Goal: Information Seeking & Learning: Learn about a topic

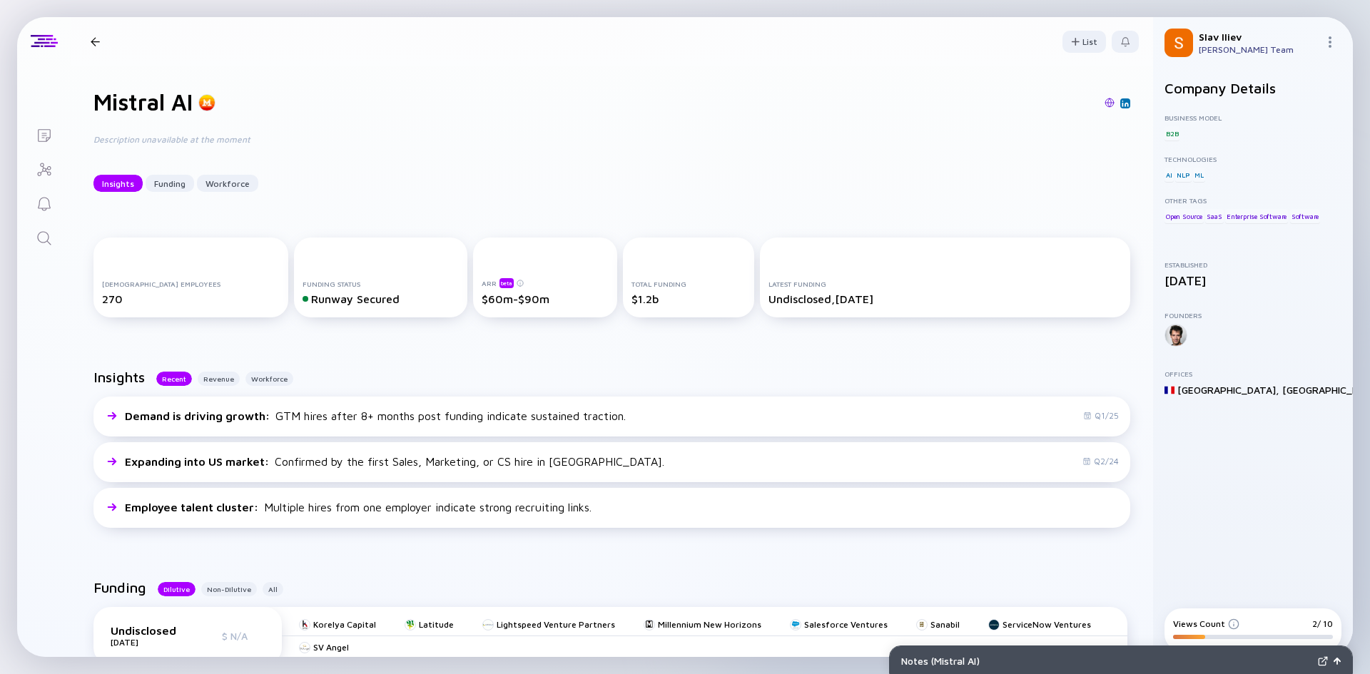
click at [96, 42] on div at bounding box center [95, 41] width 9 height 9
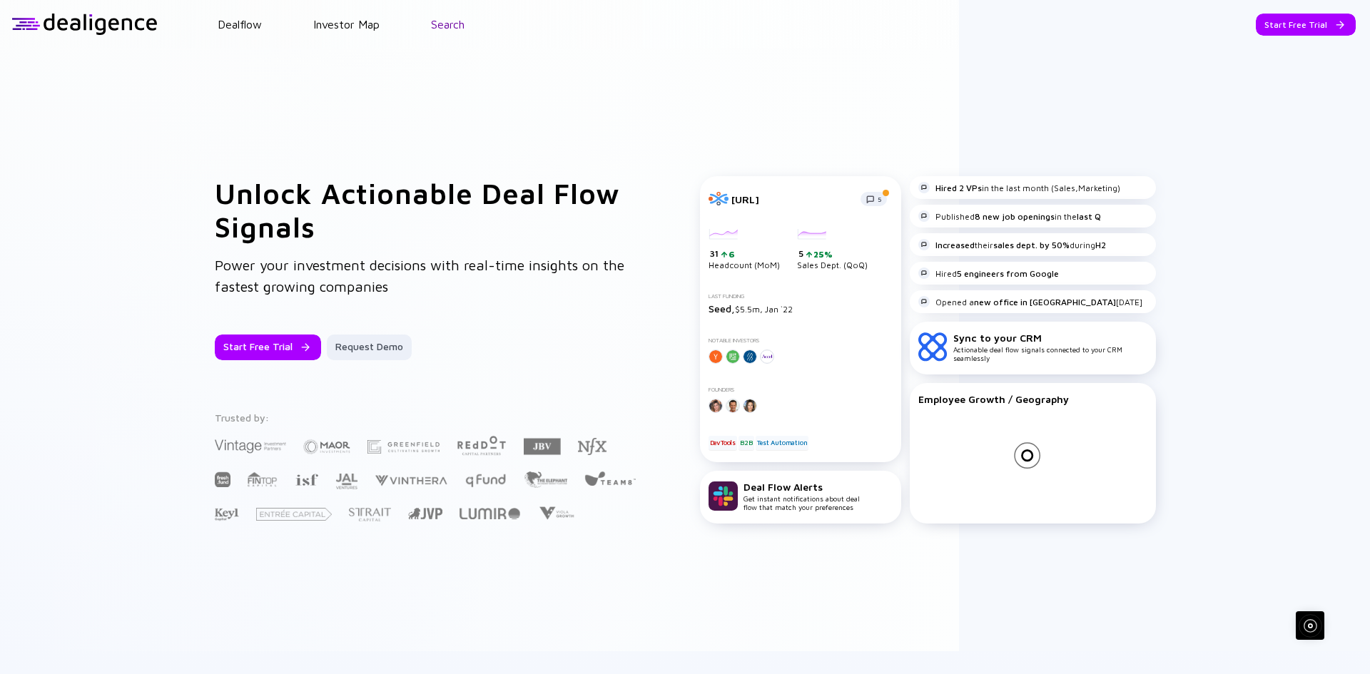
click at [450, 19] on link "Search" at bounding box center [448, 24] width 34 height 13
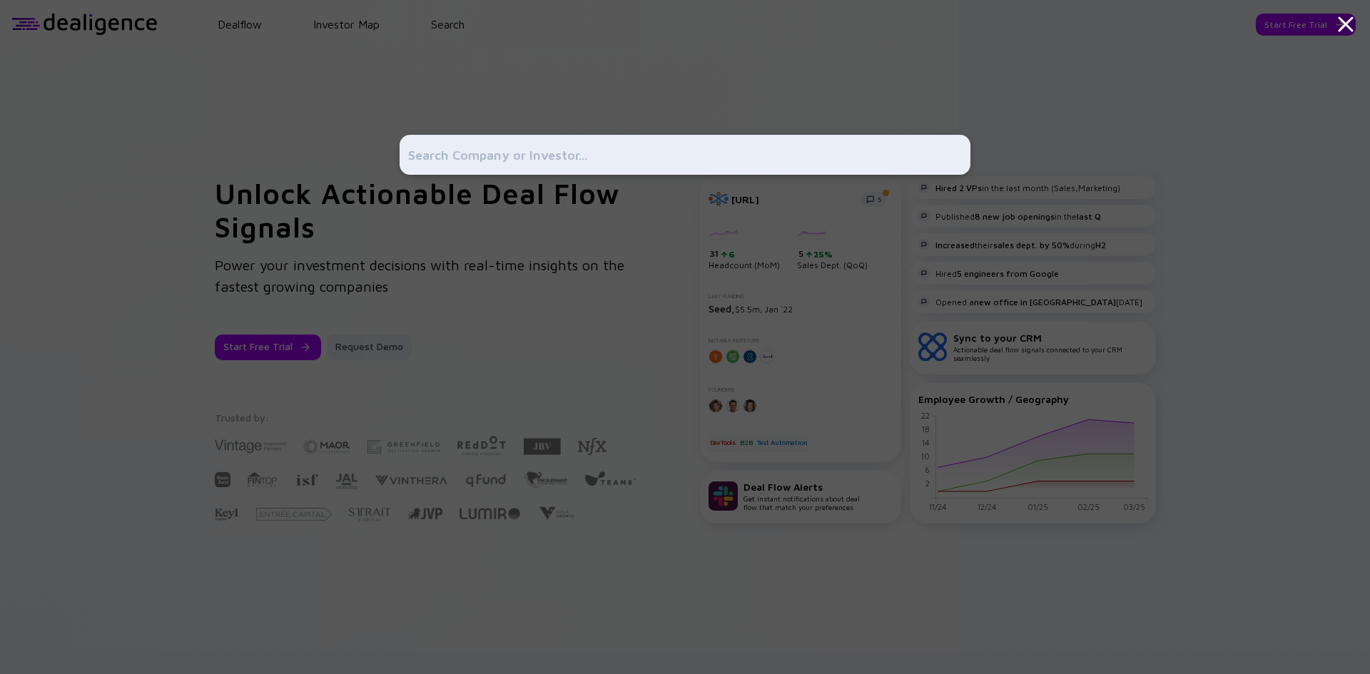
click at [579, 147] on input "text" at bounding box center [685, 155] width 554 height 26
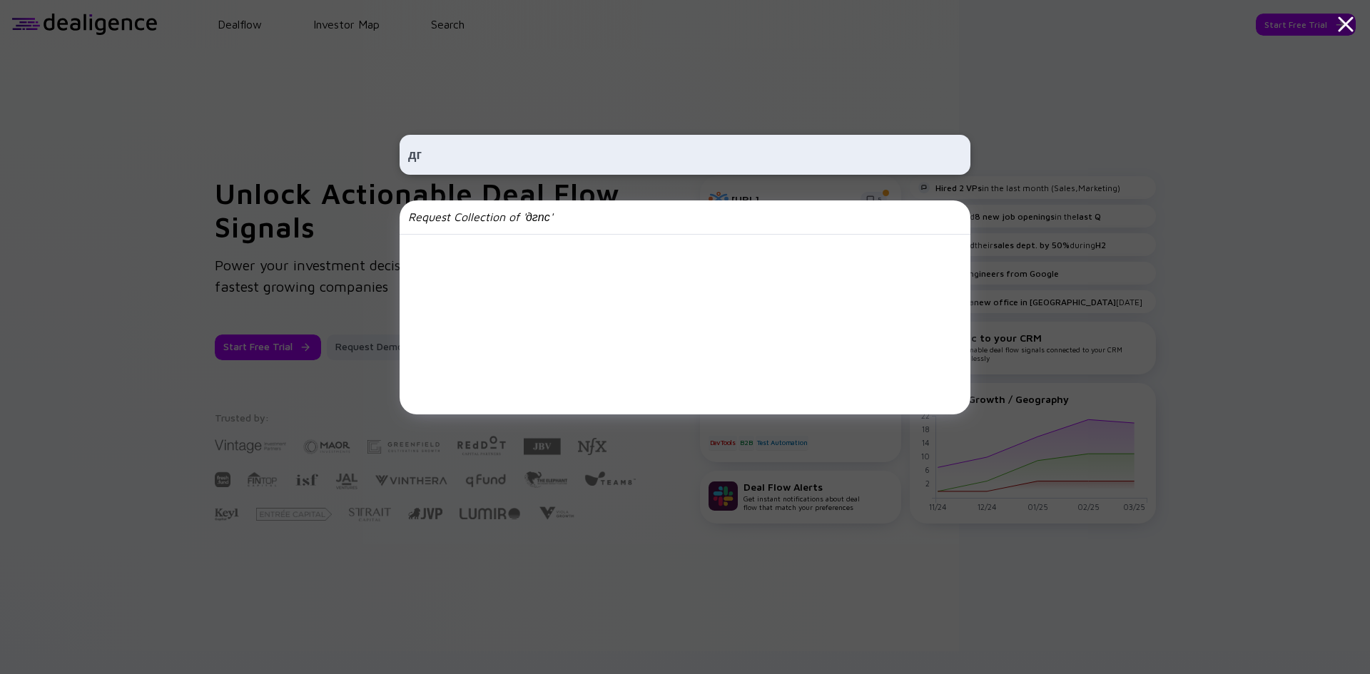
type input "д"
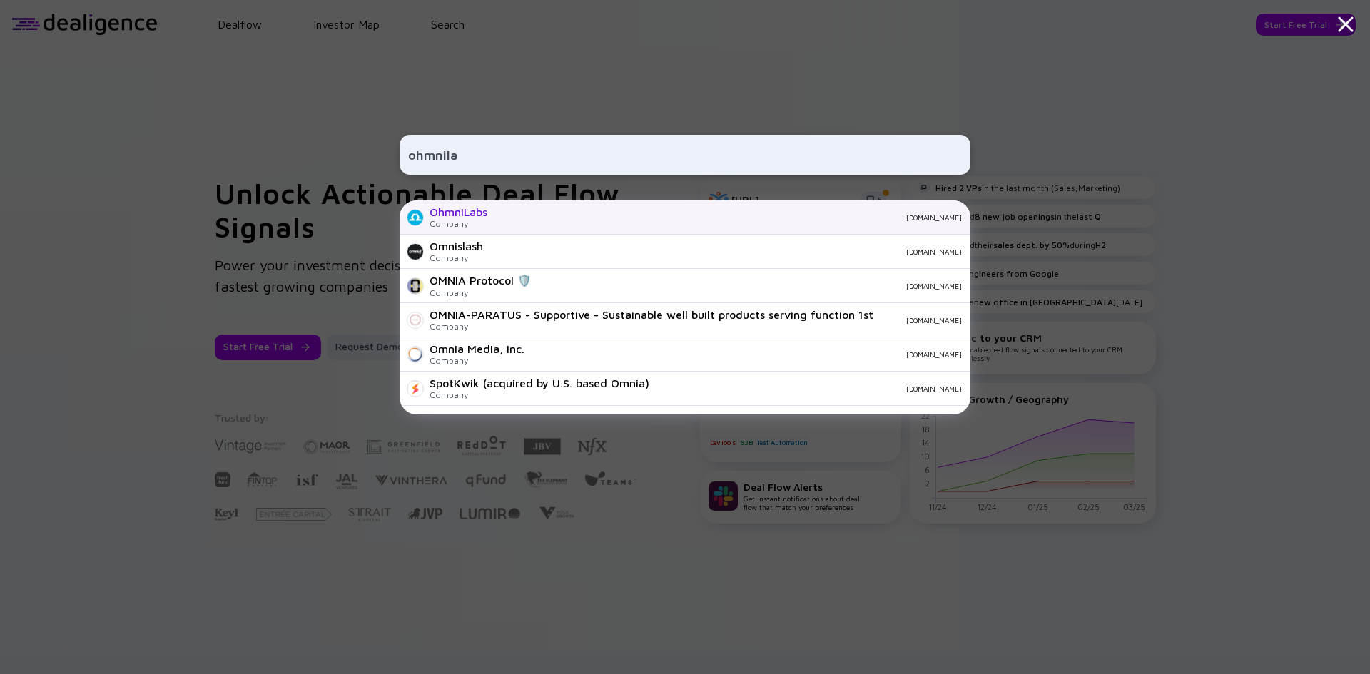
type input "ohmnila"
click at [482, 210] on div "OhmniLabs" at bounding box center [458, 211] width 58 height 13
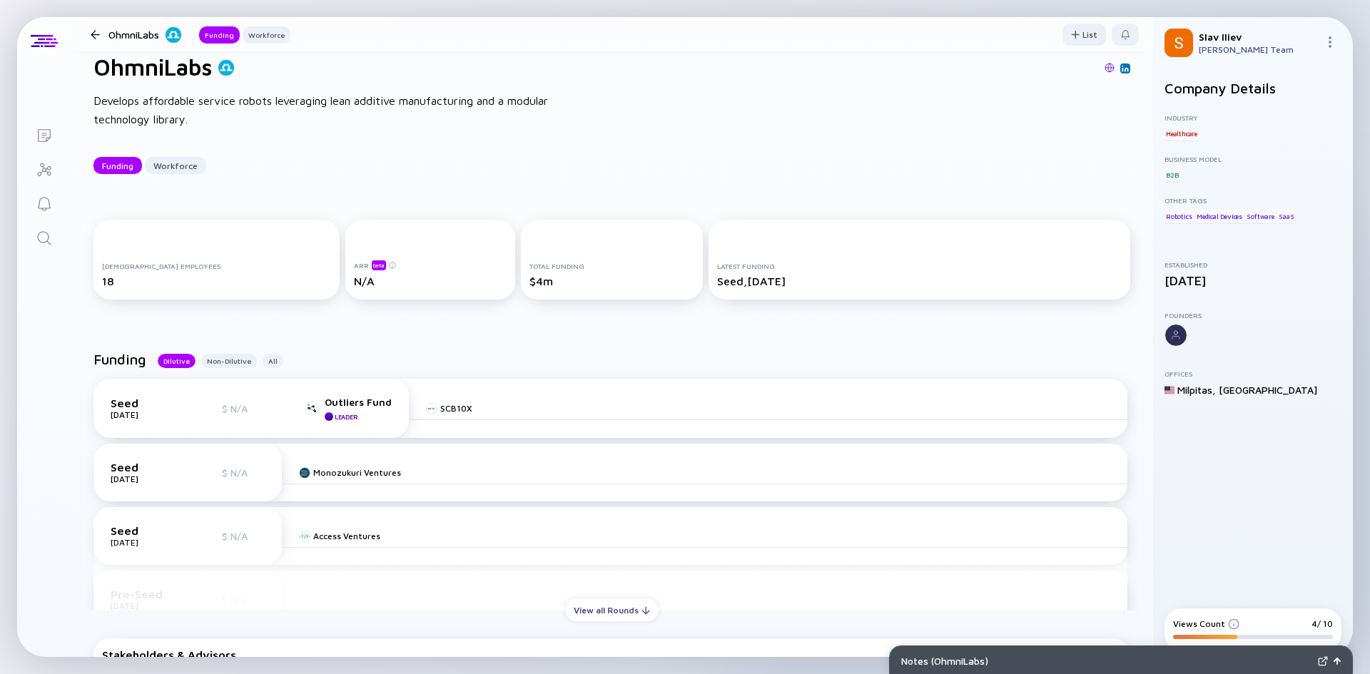
scroll to position [71, 0]
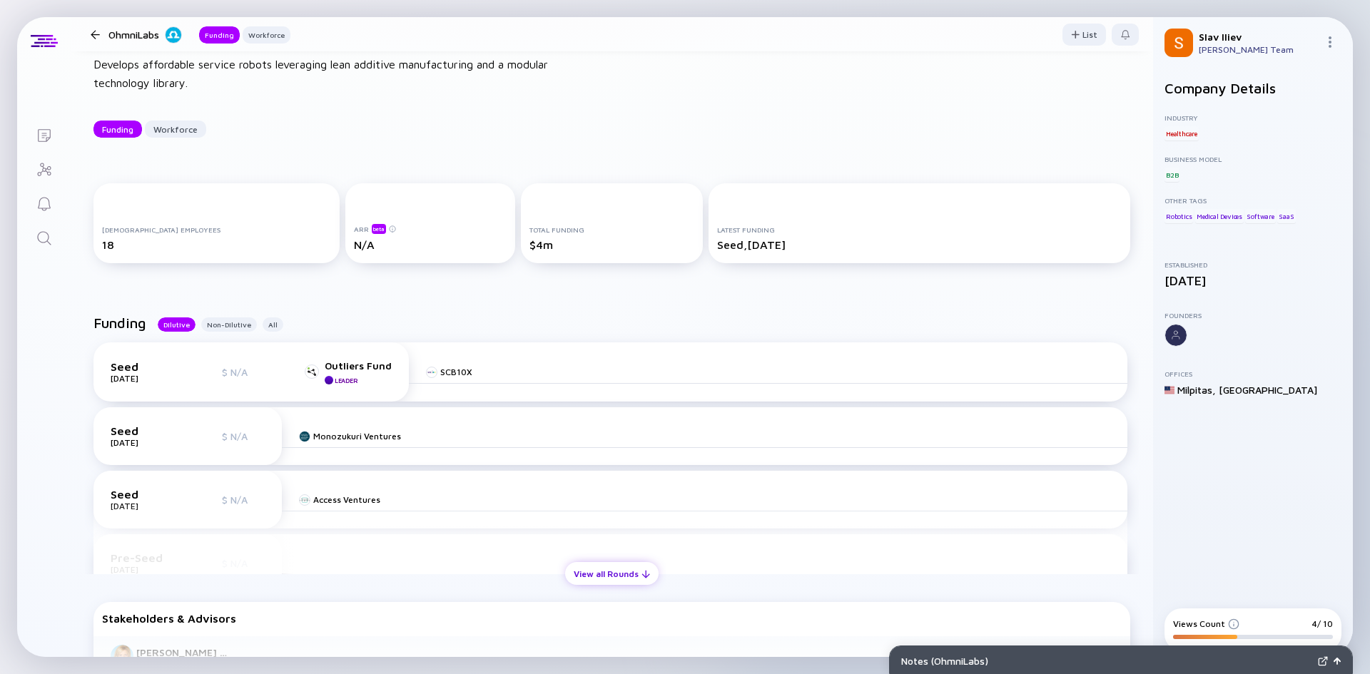
click at [608, 574] on div "View all Rounds" at bounding box center [611, 574] width 93 height 22
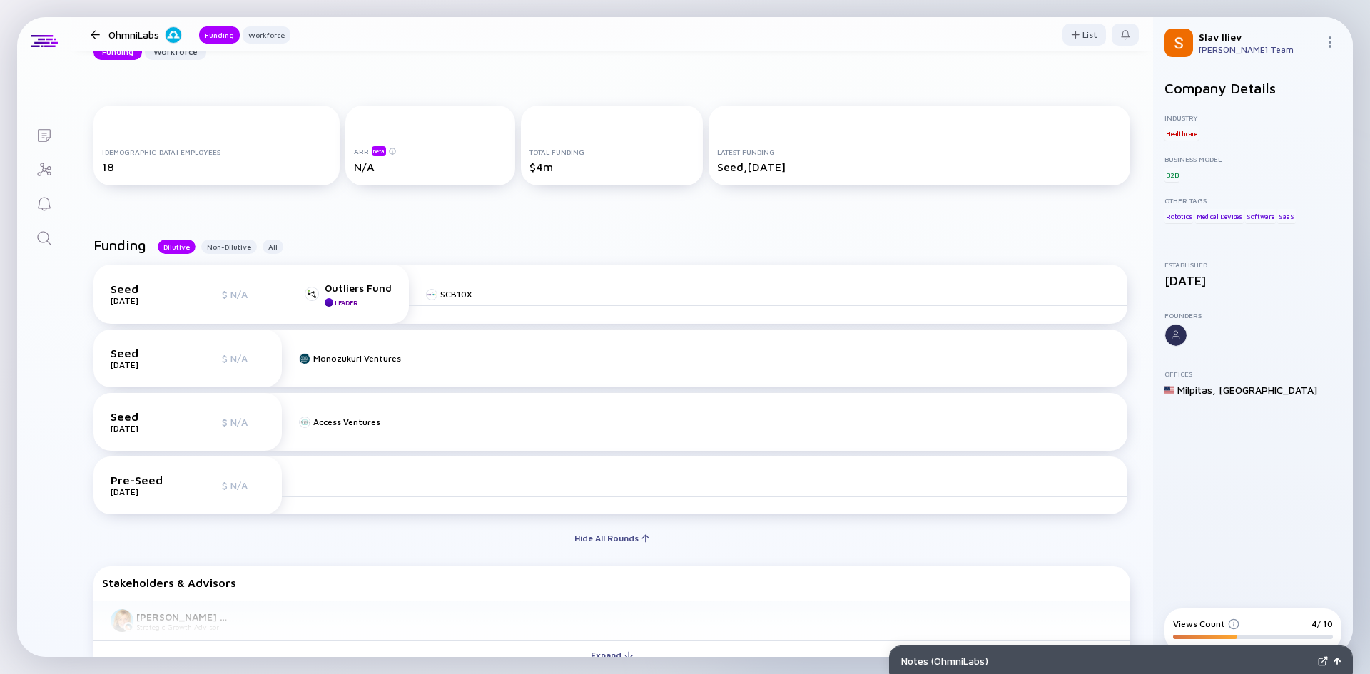
scroll to position [357, 0]
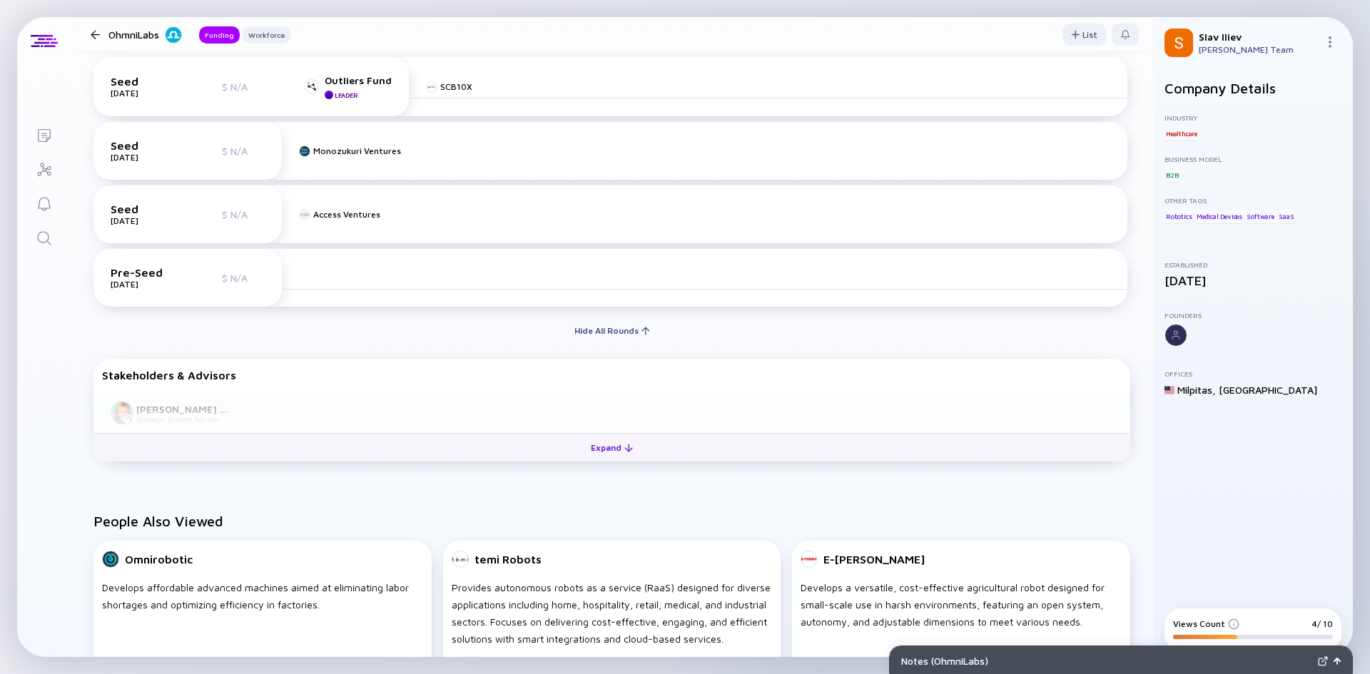
click at [586, 447] on div "Expand" at bounding box center [611, 448] width 59 height 22
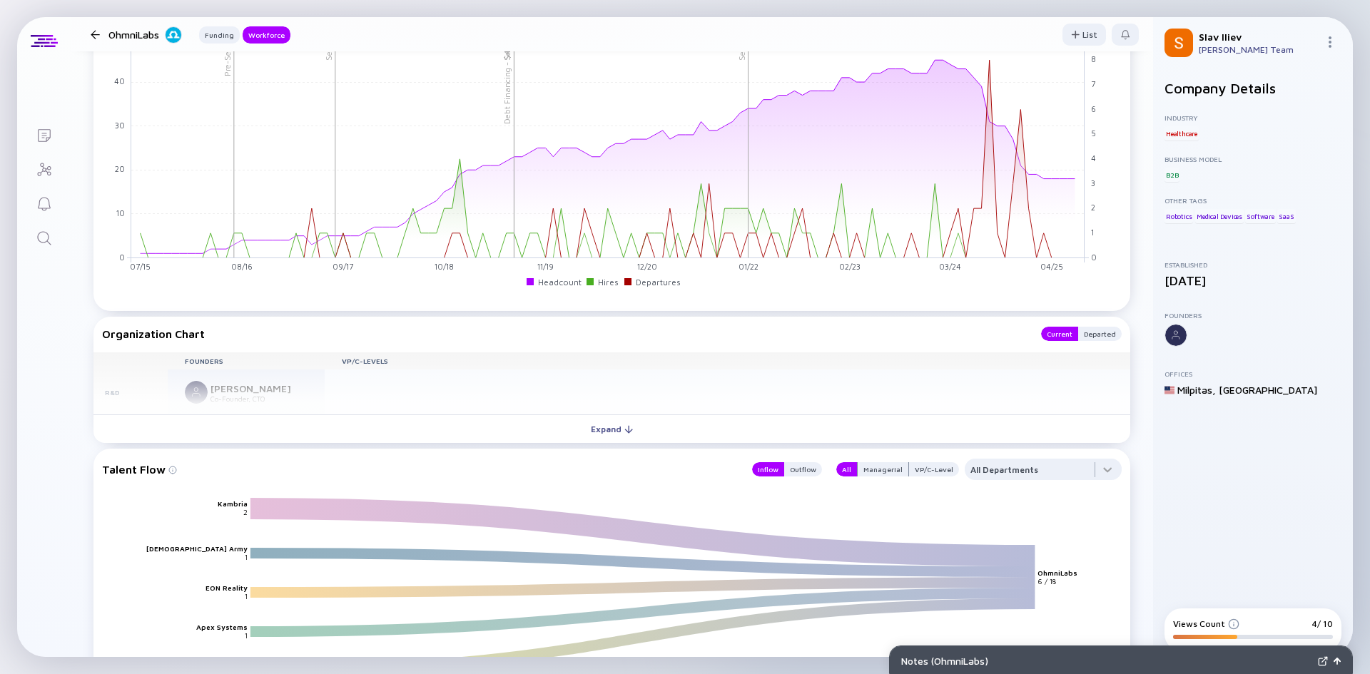
scroll to position [1172, 0]
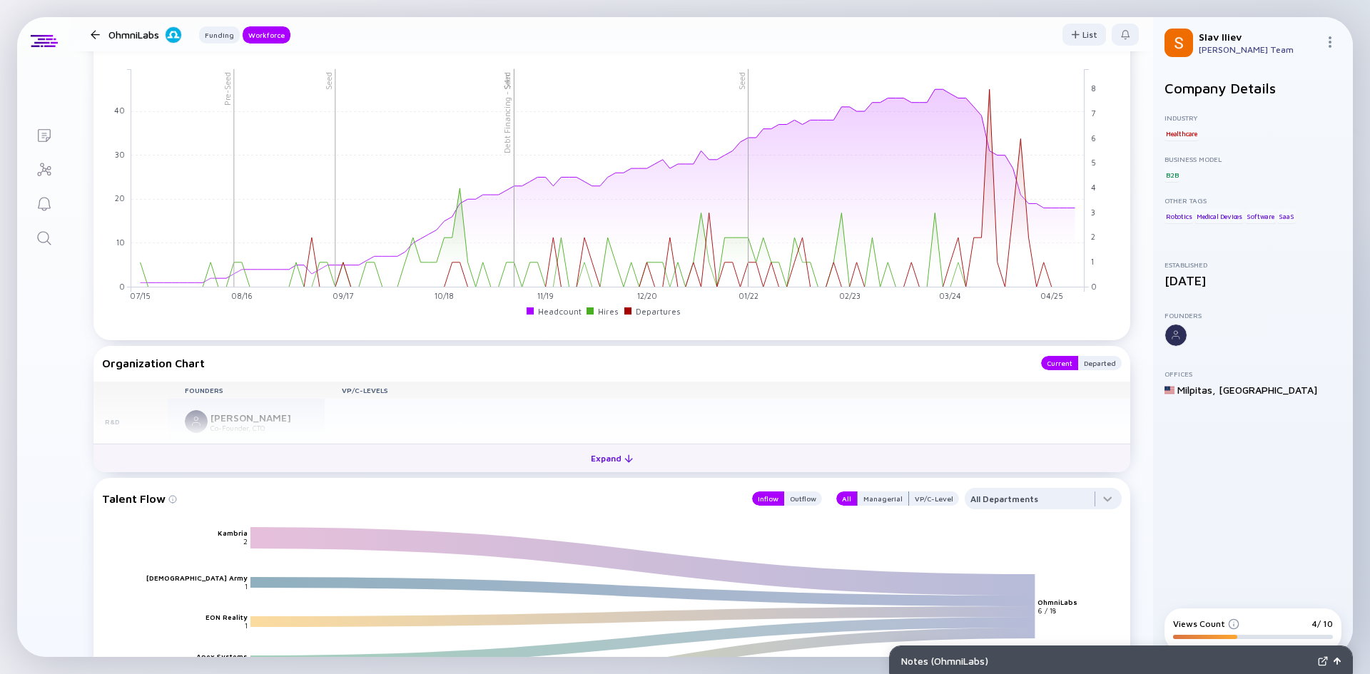
click at [593, 458] on div "Expand" at bounding box center [611, 458] width 59 height 22
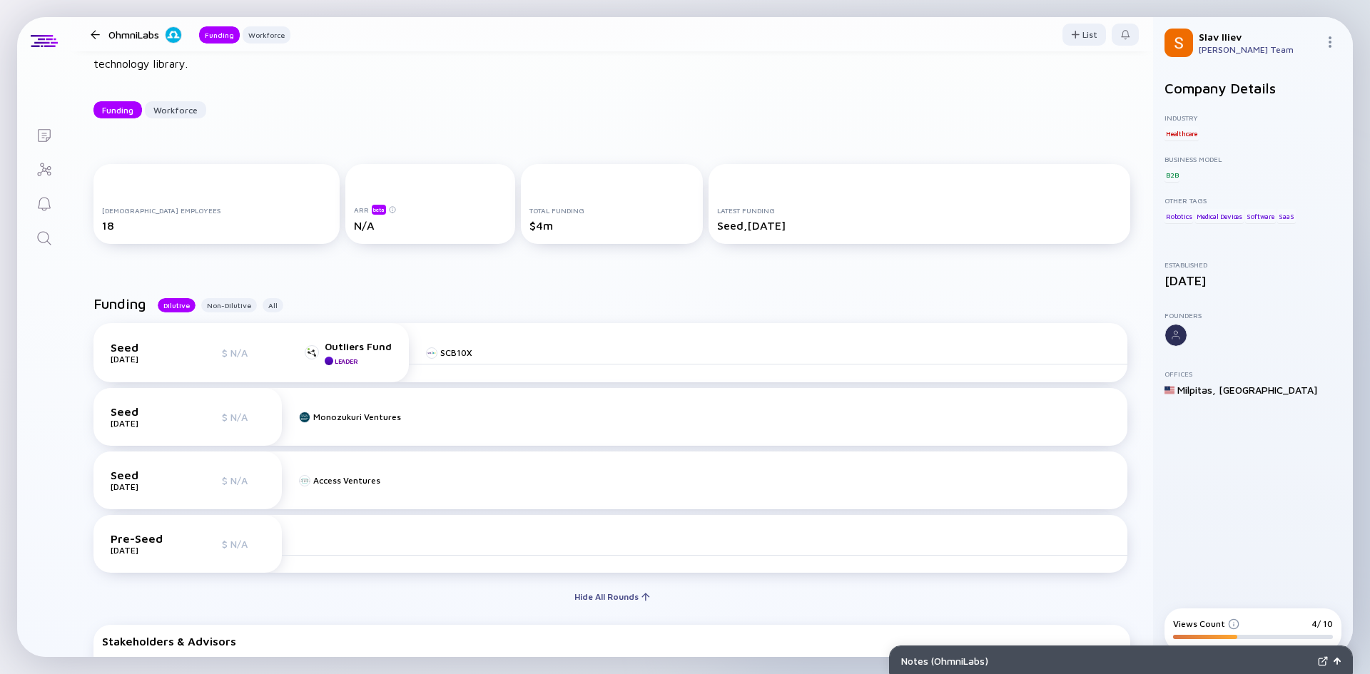
scroll to position [0, 0]
